Goal: Answer question/provide support: Share knowledge or assist other users

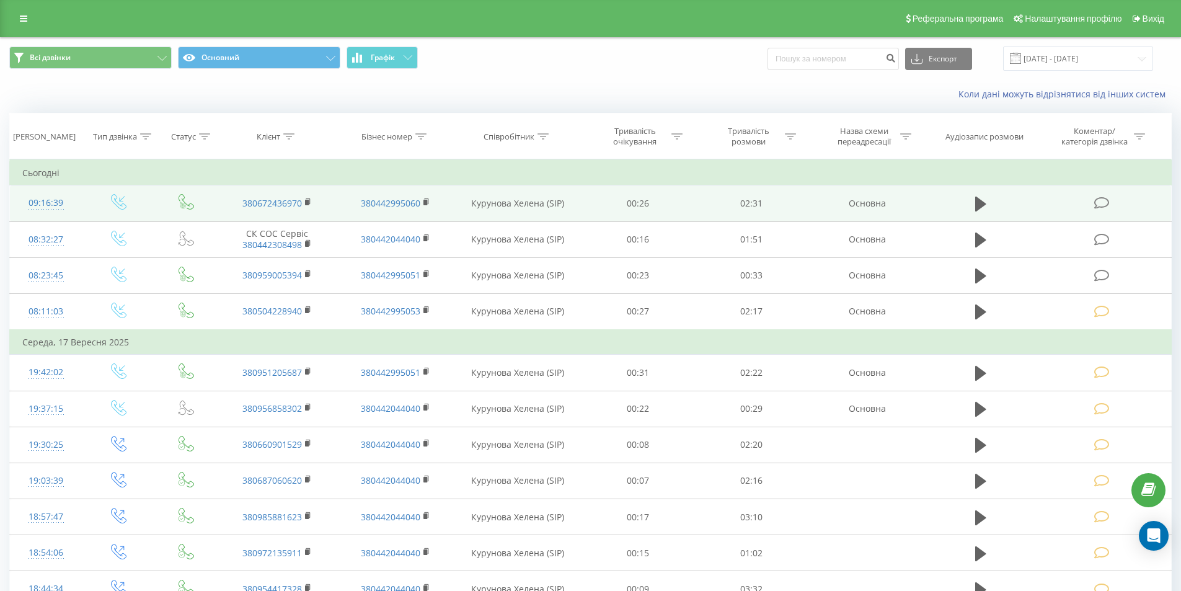
click at [1099, 204] on icon at bounding box center [1101, 202] width 15 height 13
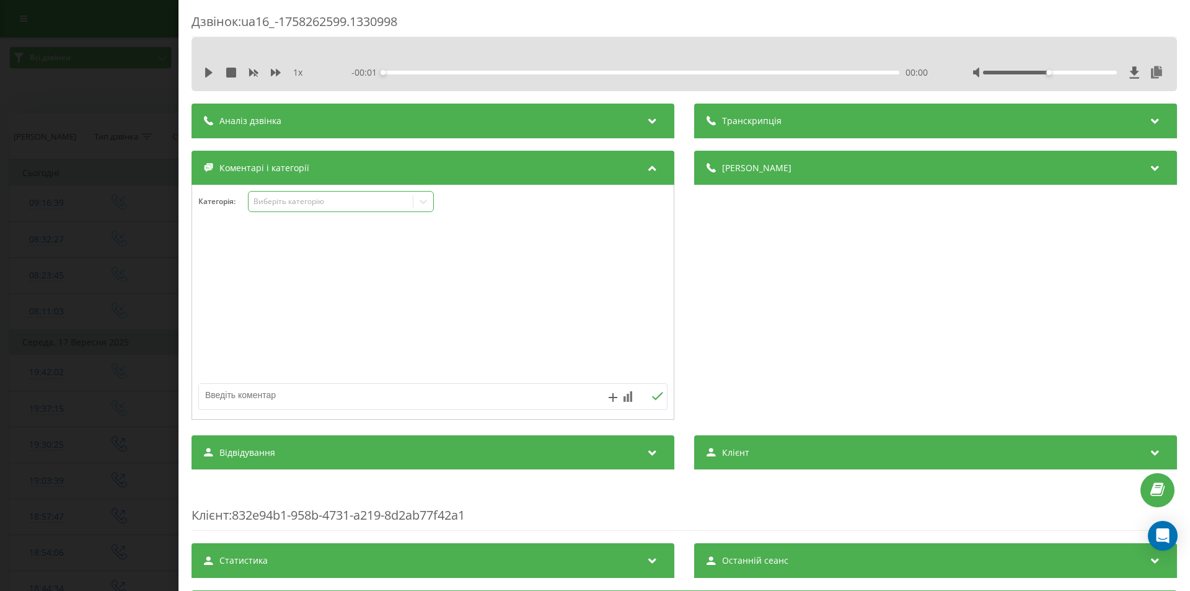
click at [318, 205] on div "Виберіть категорію" at bounding box center [330, 201] width 155 height 10
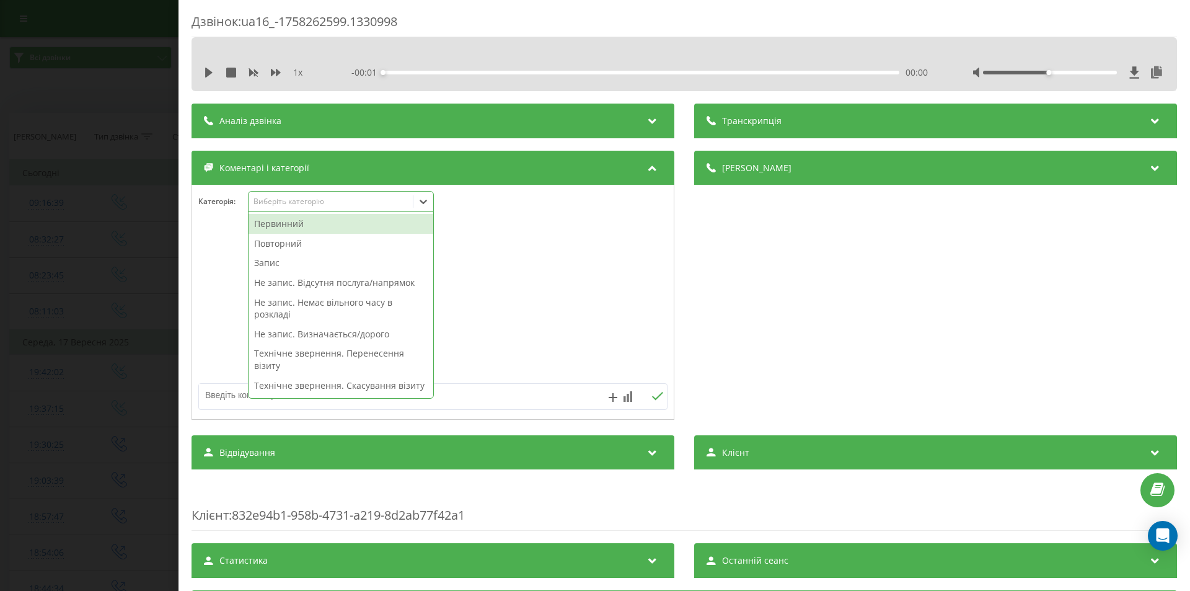
drag, startPoint x: 304, startPoint y: 227, endPoint x: 334, endPoint y: 227, distance: 30.4
click at [304, 227] on div "Первинний" at bounding box center [341, 224] width 185 height 20
click at [821, 291] on div "Деталі дзвінка Загальне Дата дзвінка [DATE] 09:16:39 Тип дзвінка Вхідний Статус…" at bounding box center [935, 287] width 483 height 272
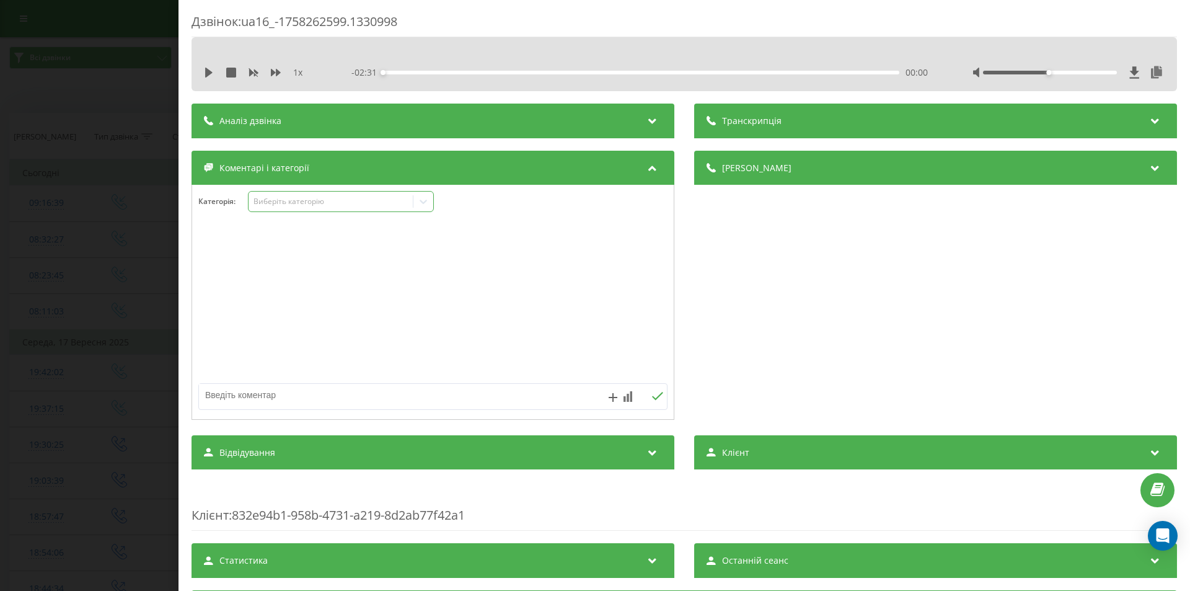
click at [425, 203] on icon at bounding box center [423, 202] width 7 height 4
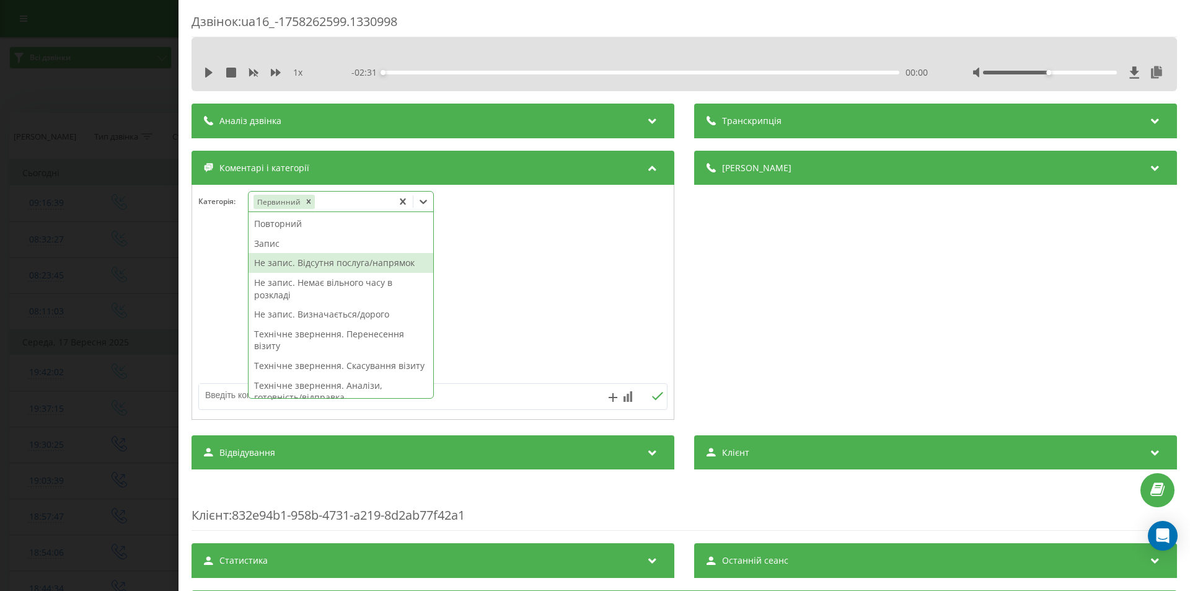
click at [281, 260] on div "Не запис. Відсутня послуга/напрямок" at bounding box center [341, 263] width 185 height 20
click at [279, 242] on div "Запис" at bounding box center [341, 244] width 185 height 20
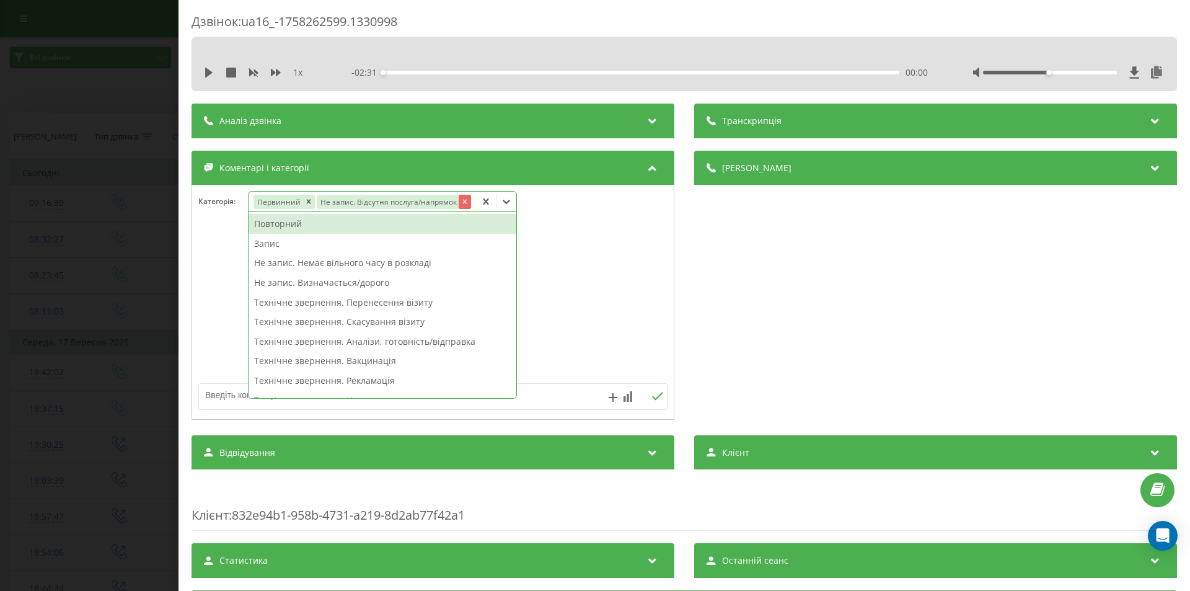
click at [460, 201] on icon "Remove Не запис. Відсутня послуга/напрямок" at bounding box center [464, 201] width 9 height 9
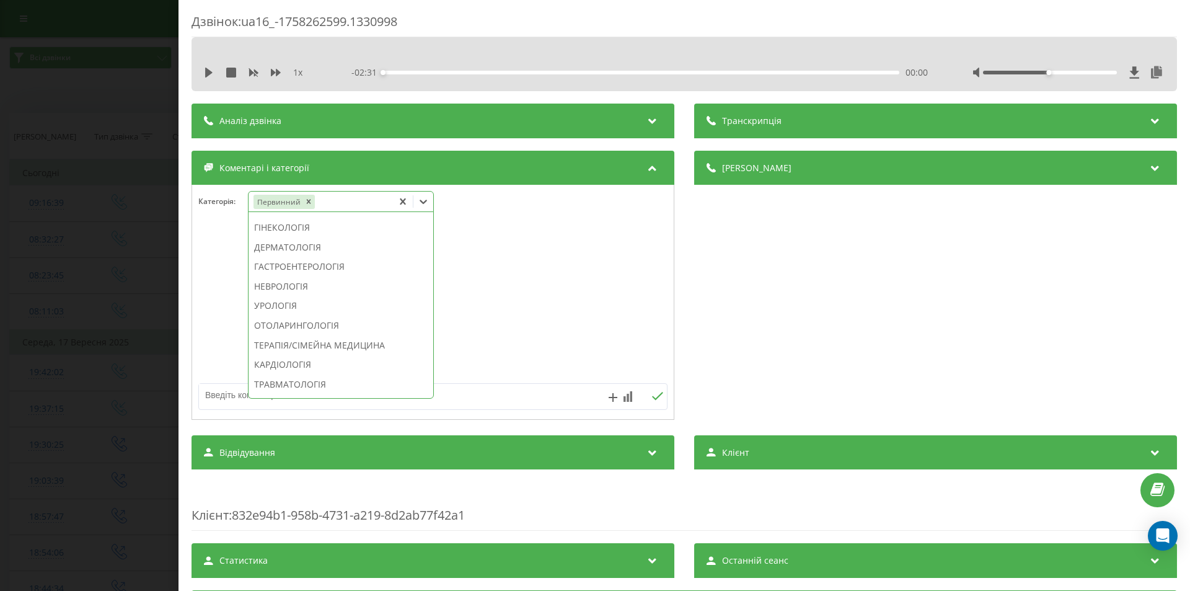
scroll to position [496, 0]
click at [301, 371] on div "СТОМАТОЛОГІЯ" at bounding box center [341, 361] width 185 height 20
click at [853, 333] on div "Деталі дзвінка Загальне Дата дзвінка [DATE] 09:16:39 Тип дзвінка Вхідний Статус…" at bounding box center [935, 287] width 483 height 272
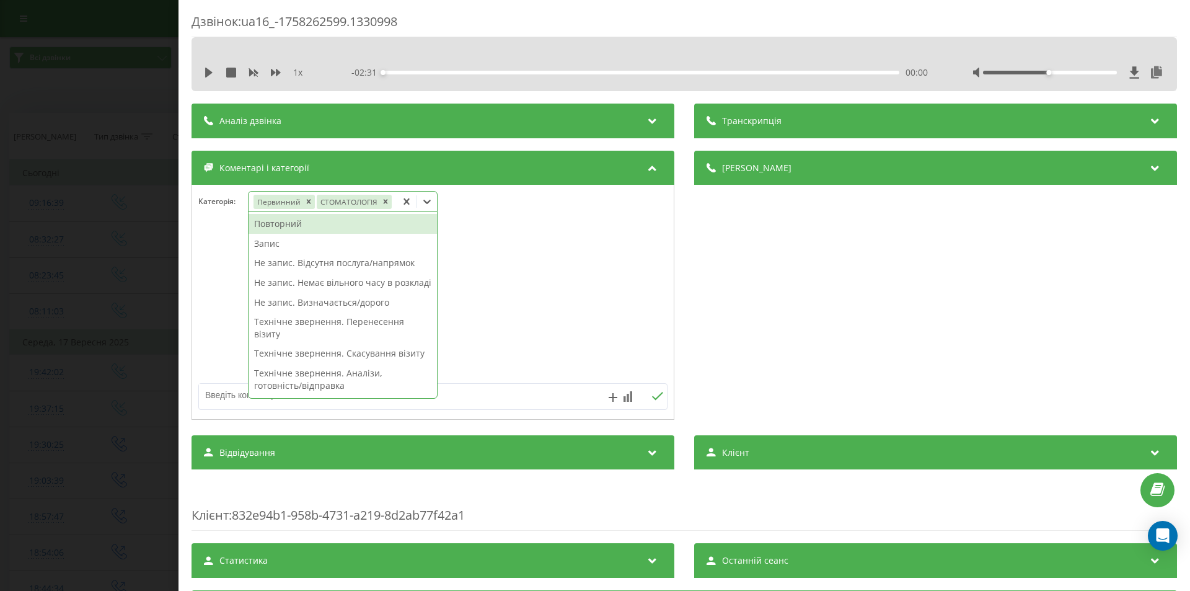
click at [426, 202] on icon at bounding box center [427, 201] width 12 height 12
click at [309, 245] on div "Запис" at bounding box center [343, 244] width 188 height 20
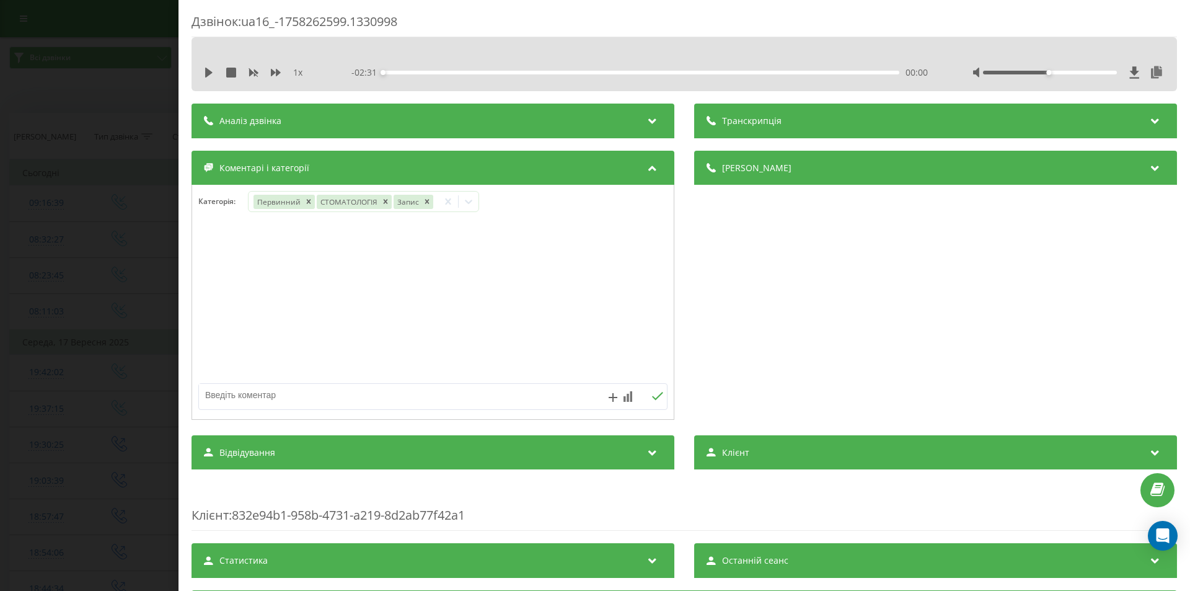
click at [137, 300] on div "Дзвінок : ua16_-1758262599.1330998 1 x - 02:31 00:00 00:00 Транскрипція Для AI-…" at bounding box center [595, 295] width 1190 height 591
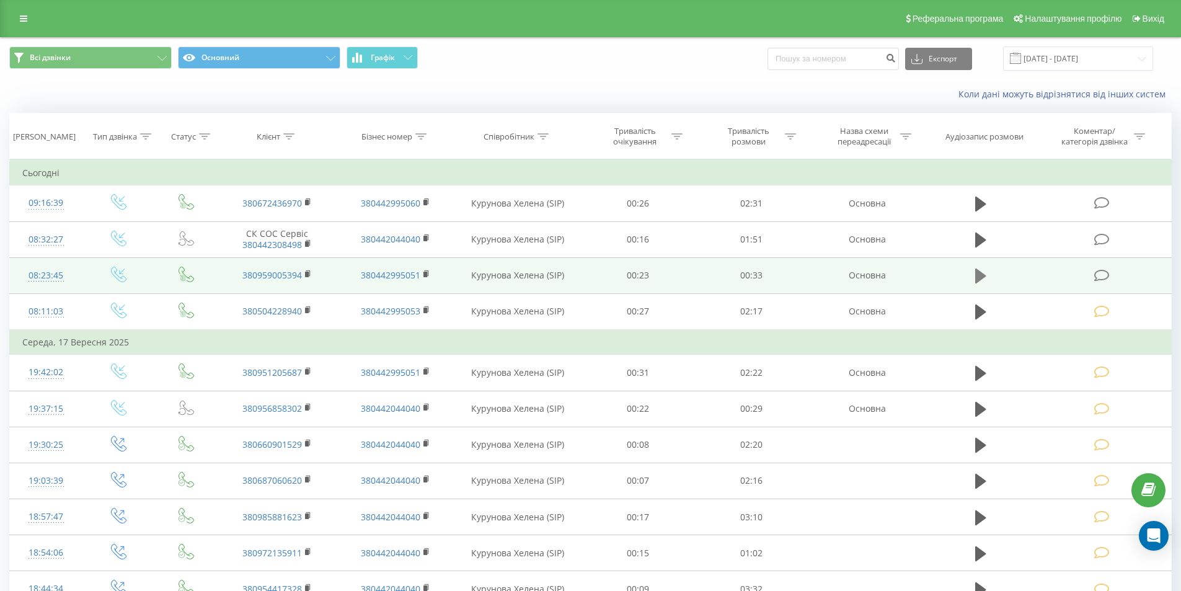
click at [975, 275] on icon at bounding box center [980, 275] width 11 height 15
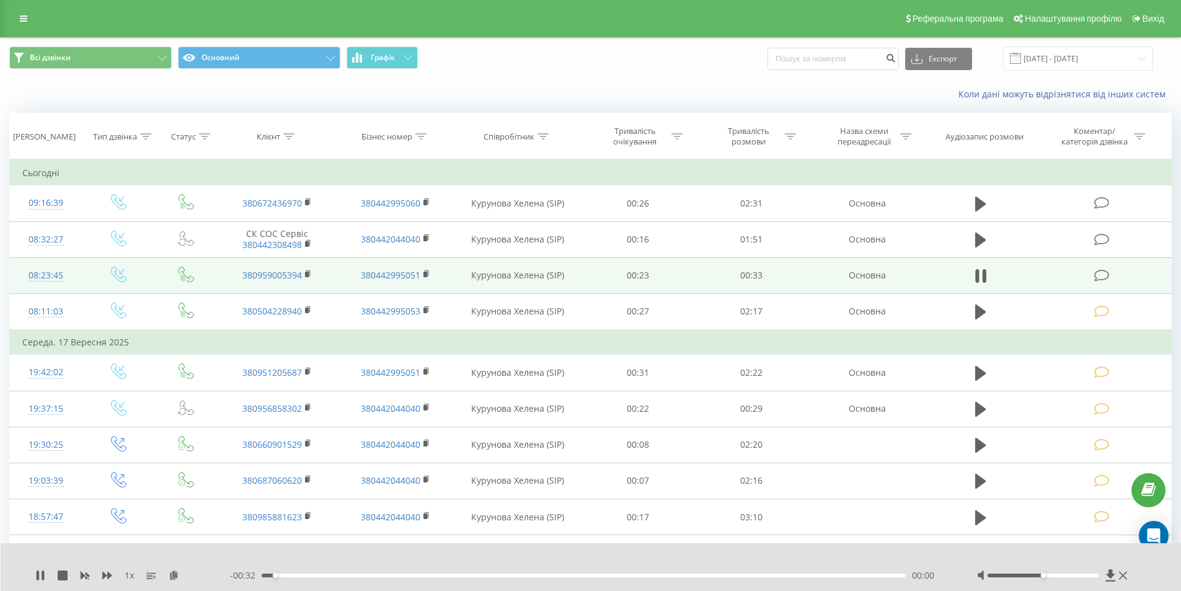
click at [802, 576] on div "00:00" at bounding box center [584, 575] width 645 height 4
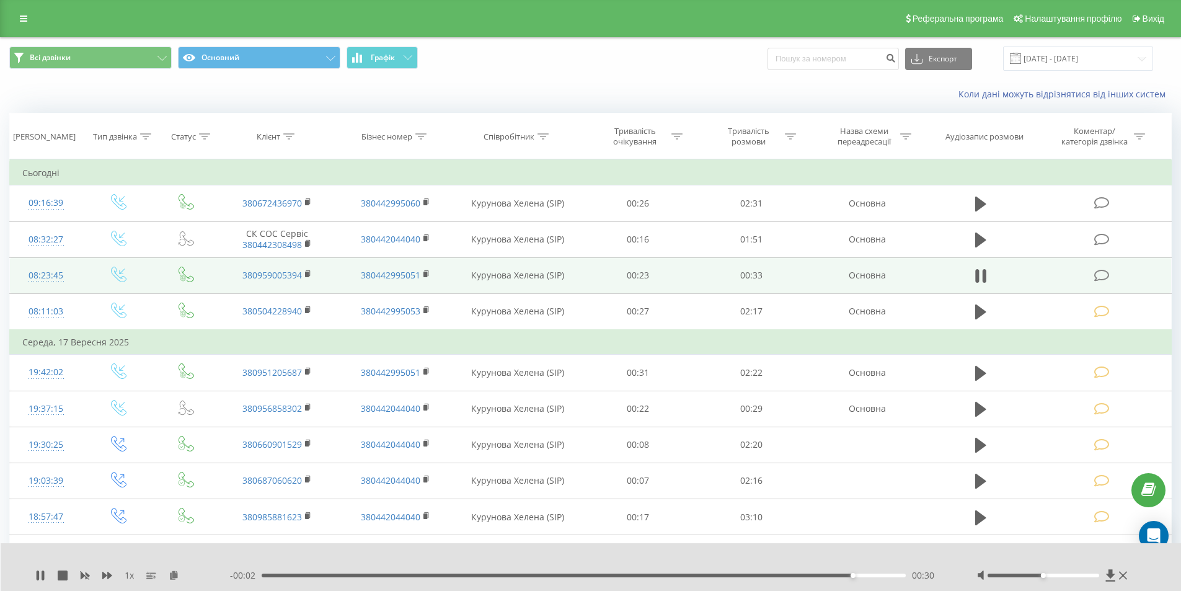
click at [1107, 276] on icon at bounding box center [1101, 275] width 15 height 13
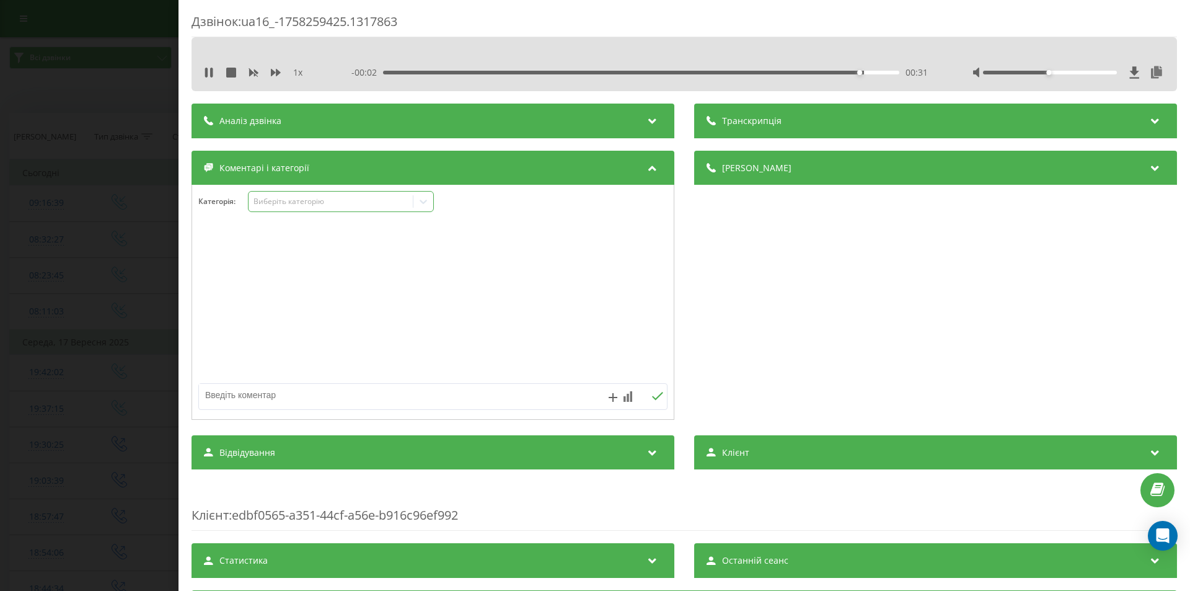
click at [275, 197] on div "Виберіть категорію" at bounding box center [330, 201] width 155 height 10
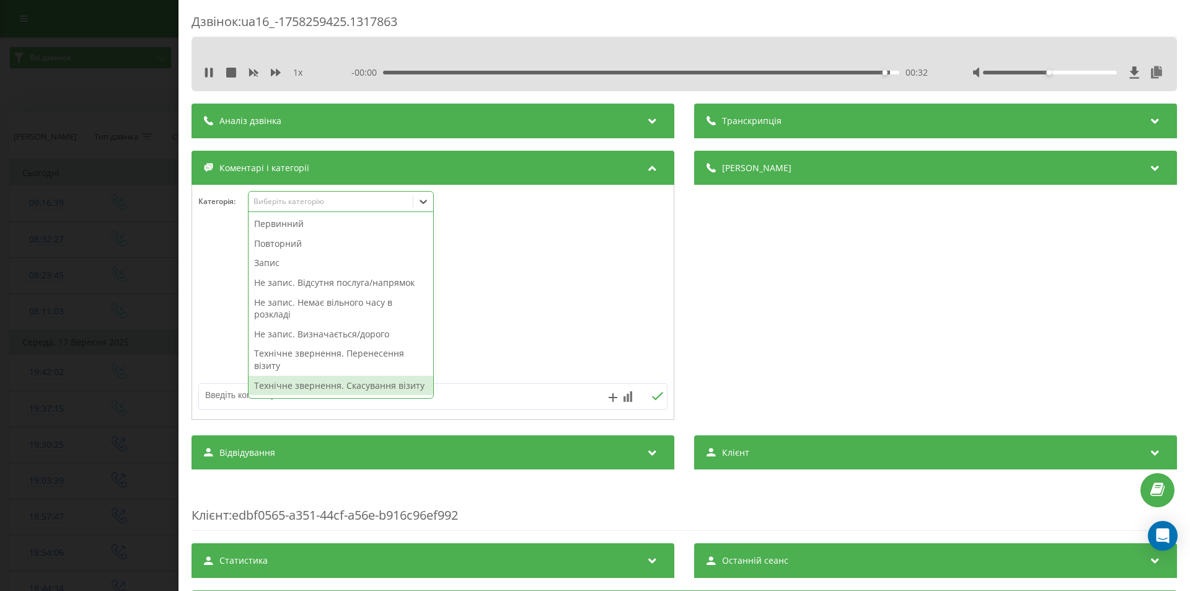
drag, startPoint x: 381, startPoint y: 385, endPoint x: 402, endPoint y: 382, distance: 21.3
click at [382, 385] on div "Технічне звернення. Скасування візиту" at bounding box center [341, 386] width 185 height 20
click at [822, 288] on div "Деталі дзвінка Загальне Дата дзвінка [DATE] 08:23:45 Тип дзвінка Вхідний Статус…" at bounding box center [935, 287] width 483 height 272
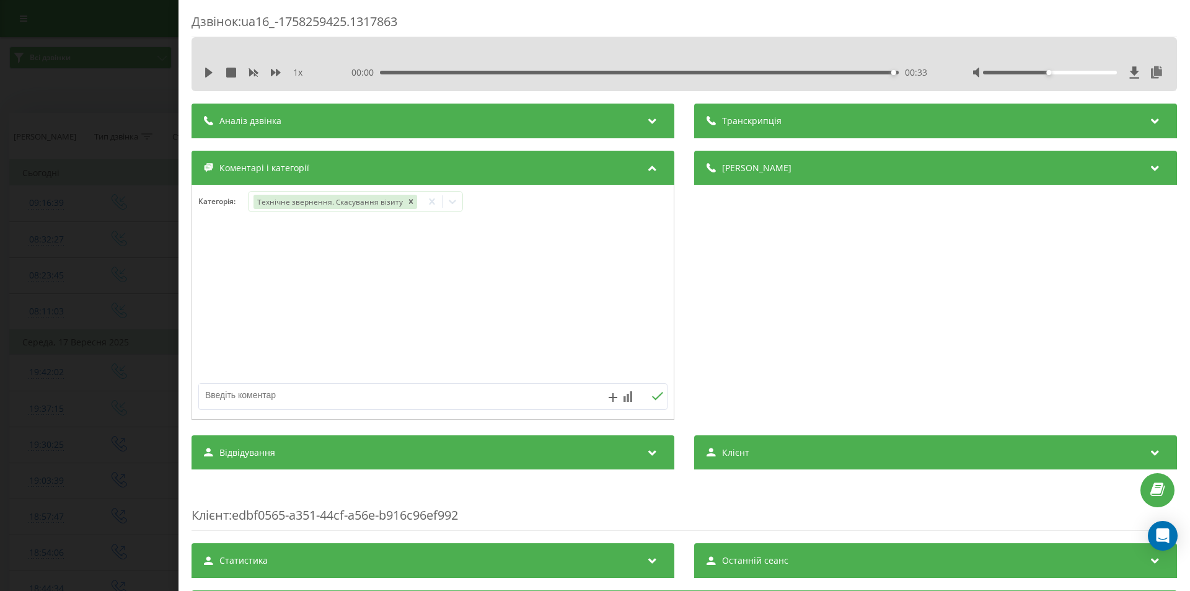
click at [76, 319] on div "Дзвінок : ua16_-1758259425.1317863 1 x 00:00 00:33 00:33 Транскрипція Для AI-ан…" at bounding box center [595, 295] width 1190 height 591
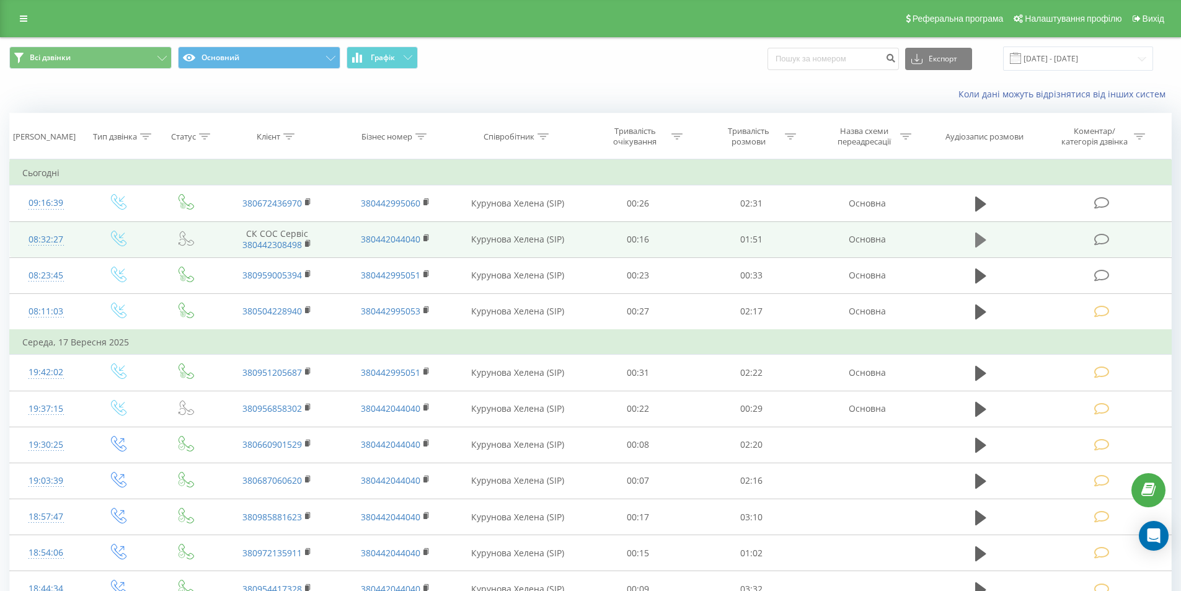
click at [978, 237] on icon at bounding box center [980, 239] width 11 height 15
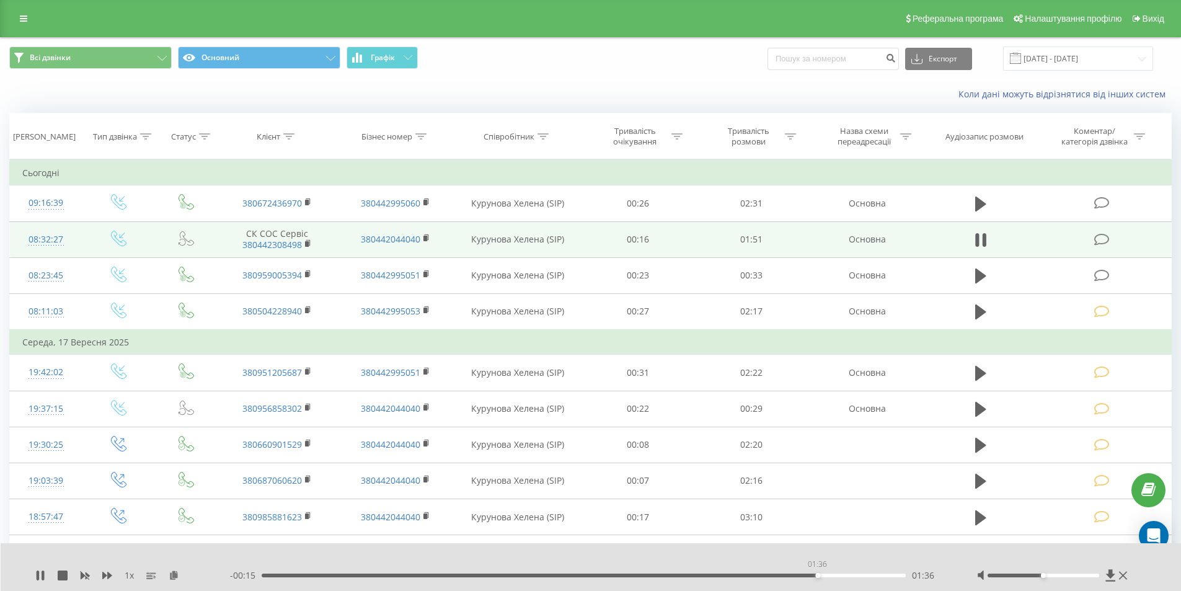
click at [817, 576] on div "01:36" at bounding box center [584, 575] width 645 height 4
click at [1103, 237] on icon at bounding box center [1101, 239] width 15 height 13
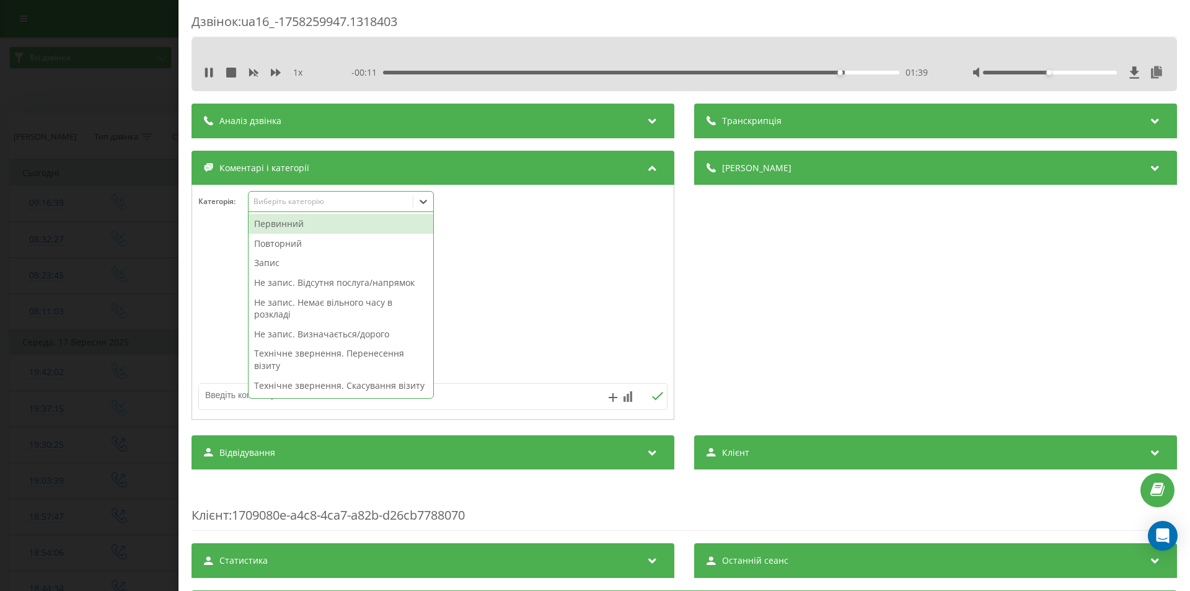
click at [294, 200] on div "Виберіть категорію" at bounding box center [330, 201] width 155 height 10
click at [309, 242] on div "Повторний" at bounding box center [341, 244] width 185 height 20
click at [734, 258] on div "Деталі дзвінка Загальне Дата дзвінка [DATE] 08:32:27 Тип дзвінка Вхідний Статус…" at bounding box center [935, 287] width 483 height 272
click at [421, 201] on icon at bounding box center [423, 202] width 7 height 4
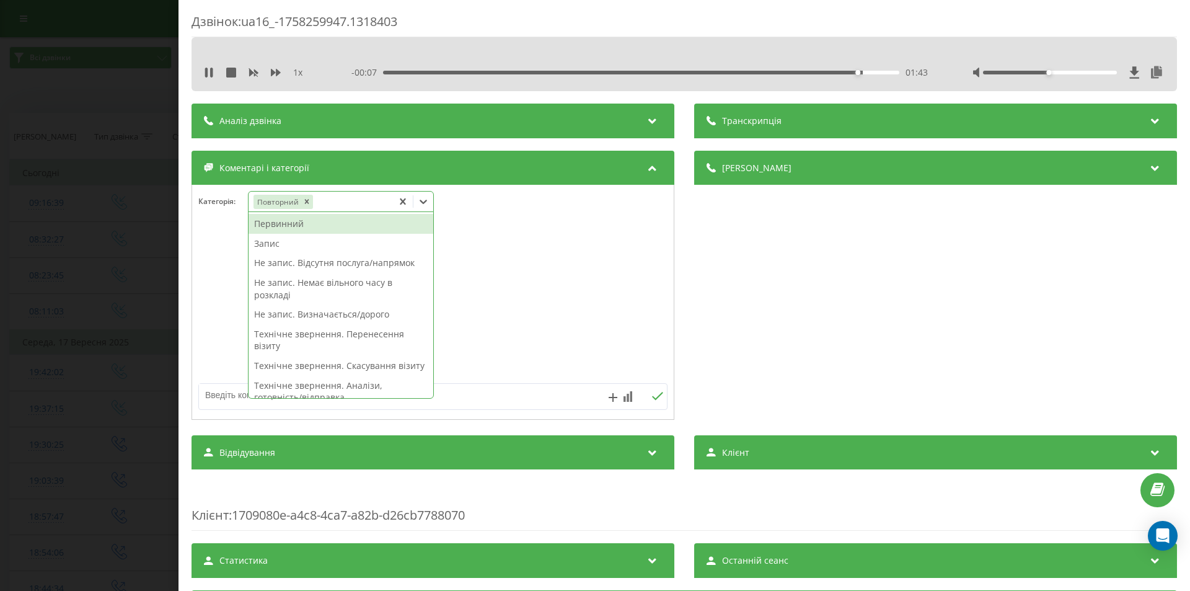
click at [281, 245] on div "Запис" at bounding box center [341, 244] width 185 height 20
click at [784, 314] on div "Деталі дзвінка Загальне Дата дзвінка [DATE] 08:32:27 Тип дзвінка Вхідний Статус…" at bounding box center [935, 287] width 483 height 272
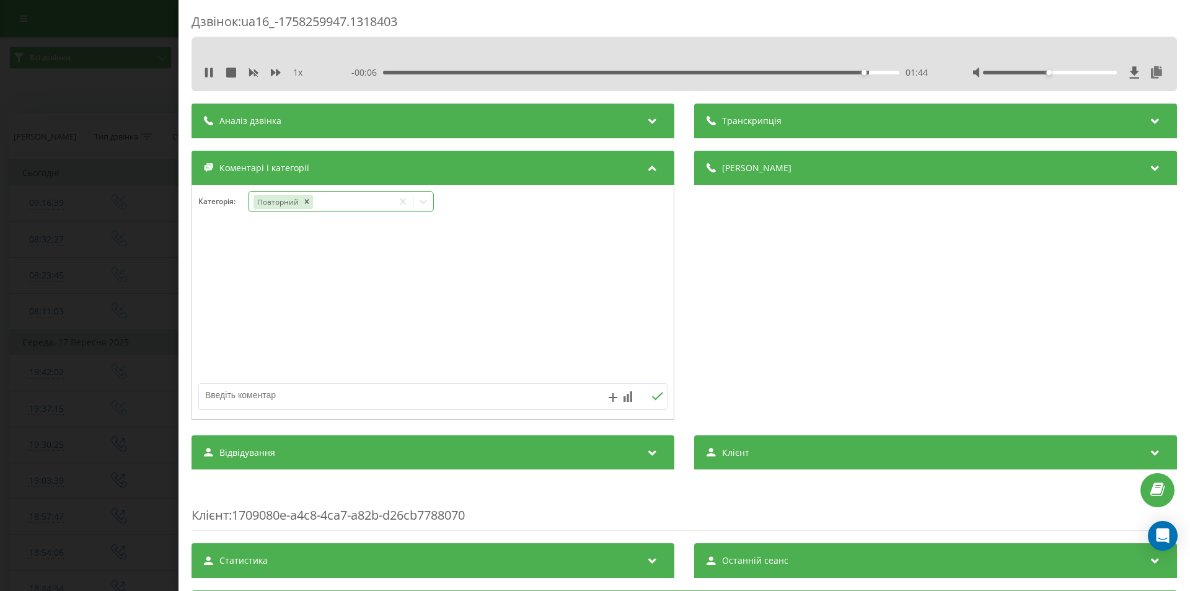
click at [428, 201] on icon at bounding box center [423, 201] width 12 height 12
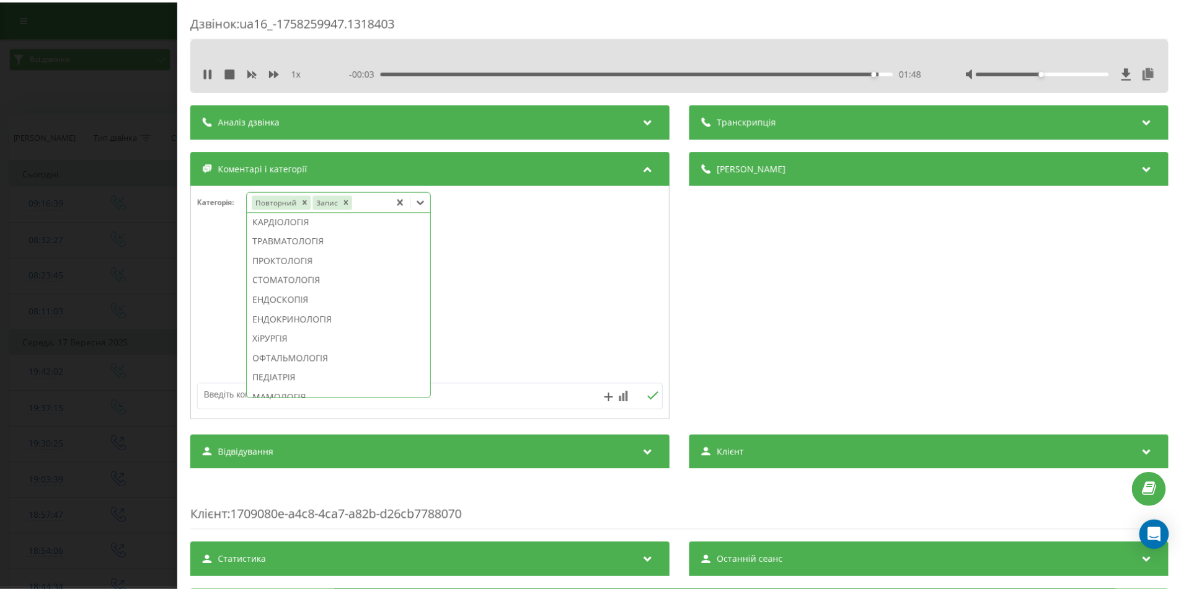
scroll to position [620, 0]
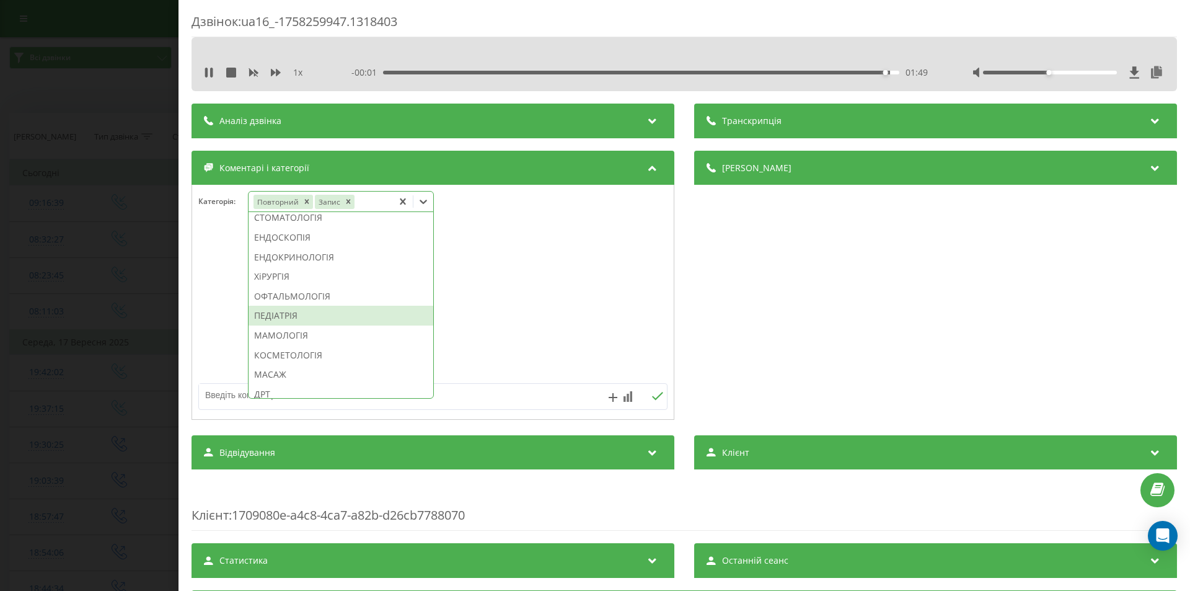
click at [301, 325] on div "ПЕДІАТРІЯ" at bounding box center [341, 316] width 185 height 20
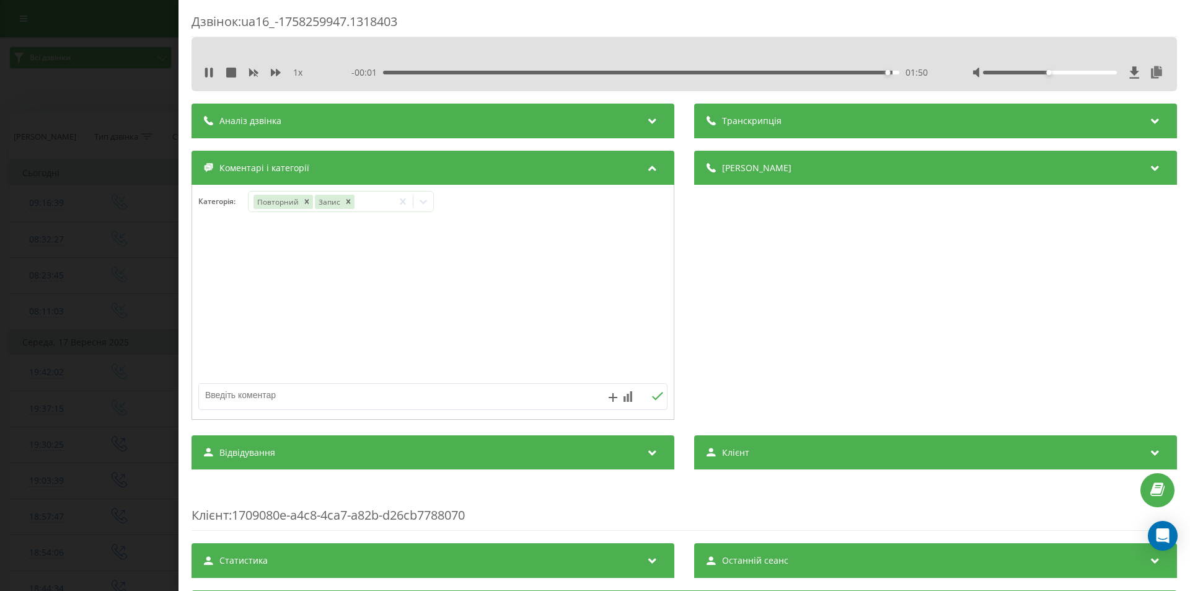
drag, startPoint x: 811, startPoint y: 320, endPoint x: 791, endPoint y: 328, distance: 21.4
click at [810, 321] on div "Деталі дзвінка Загальне Дата дзвінка [DATE] 08:32:27 Тип дзвінка Вхідний Статус…" at bounding box center [935, 287] width 483 height 272
click at [110, 350] on div "Дзвінок : ua16_-1758259947.1318403 1 x 00:00 01:51 01:51 Транскрипція Для AI-ан…" at bounding box center [595, 295] width 1190 height 591
